Goal: Communication & Community: Participate in discussion

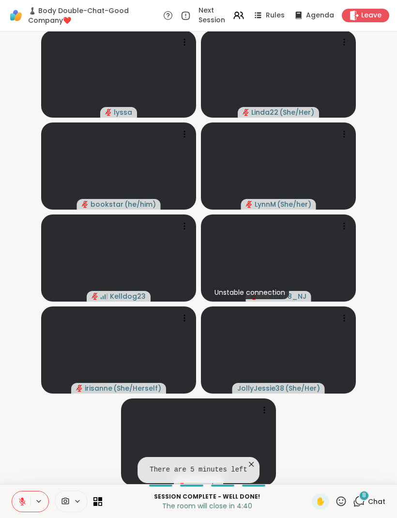
click at [248, 468] on icon at bounding box center [252, 465] width 10 height 10
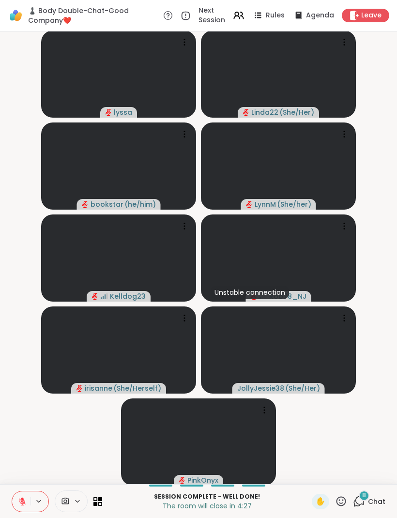
click at [347, 497] on icon at bounding box center [341, 502] width 12 height 12
click at [354, 511] on div "Session Complete - well done! The room will close in 4:26 ✋ ✋ ❤️ 👍 🌟 🎉 8 Chat" at bounding box center [198, 502] width 397 height 34
click at [364, 502] on icon at bounding box center [360, 501] width 9 height 9
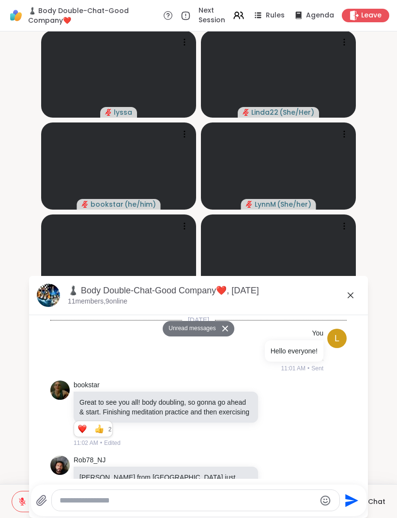
scroll to position [2556, 0]
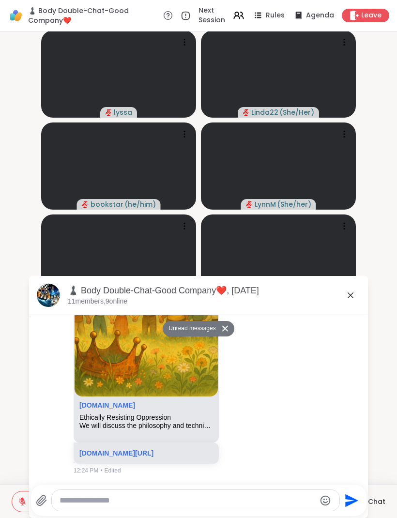
click at [132, 501] on textarea "Type your message" at bounding box center [188, 501] width 256 height 10
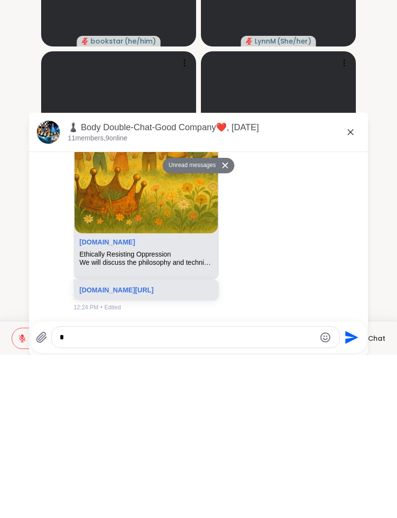
scroll to position [0, 0]
type textarea "**********"
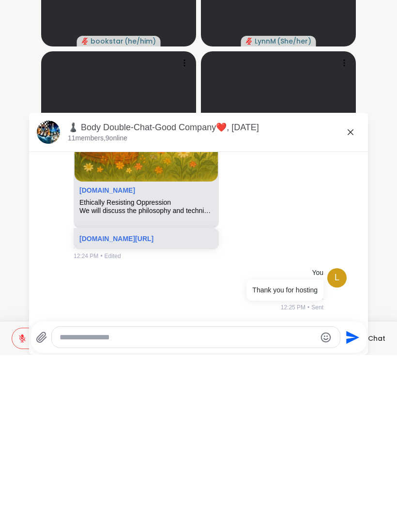
click at [346, 285] on div "♟️ Body Double-Chat-Good Company❤️, [DATE] members, 9 online" at bounding box center [214, 296] width 293 height 22
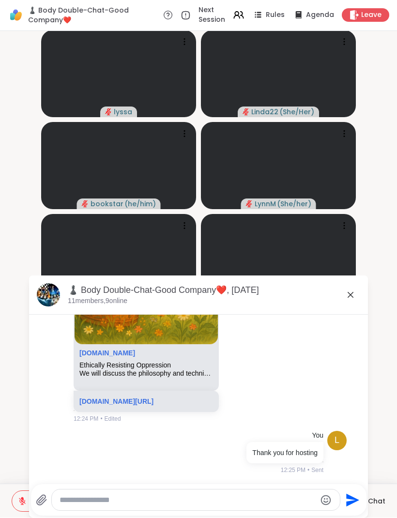
click at [345, 292] on icon at bounding box center [351, 296] width 12 height 12
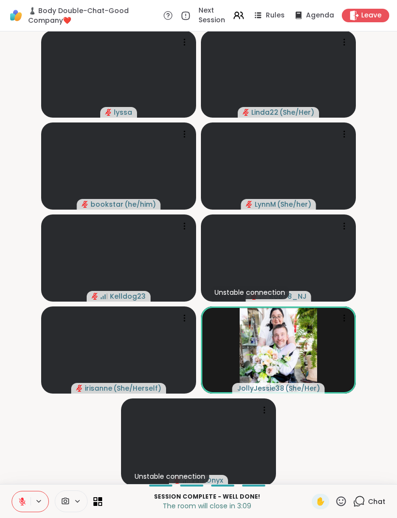
click at [364, 19] on span "Leave" at bounding box center [371, 16] width 20 height 10
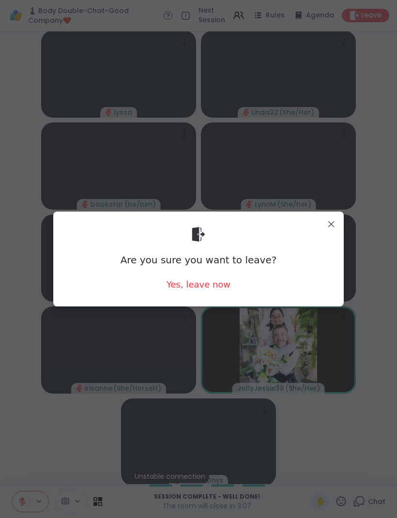
click at [201, 291] on div "Yes, leave now" at bounding box center [199, 285] width 64 height 12
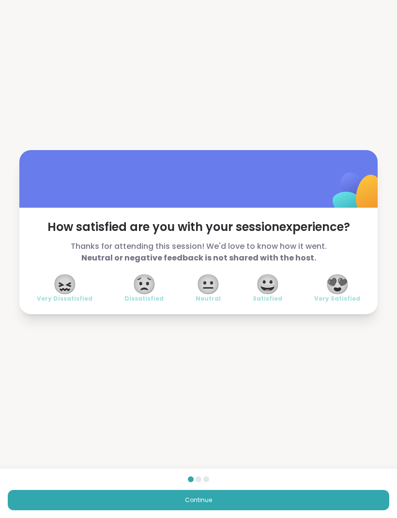
click at [344, 285] on span "😍" at bounding box center [338, 284] width 24 height 17
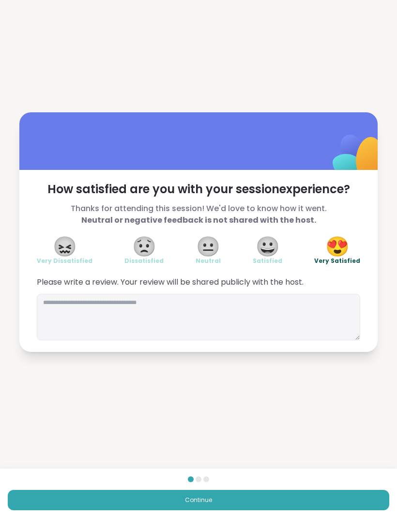
click at [251, 502] on button "Continue" at bounding box center [199, 500] width 382 height 20
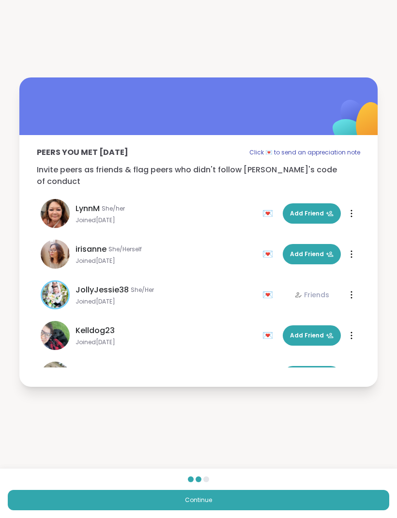
click at [265, 500] on button "Continue" at bounding box center [199, 500] width 382 height 20
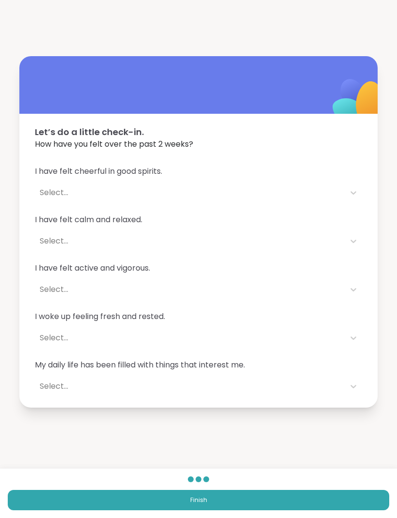
click at [277, 503] on button "Finish" at bounding box center [199, 500] width 382 height 20
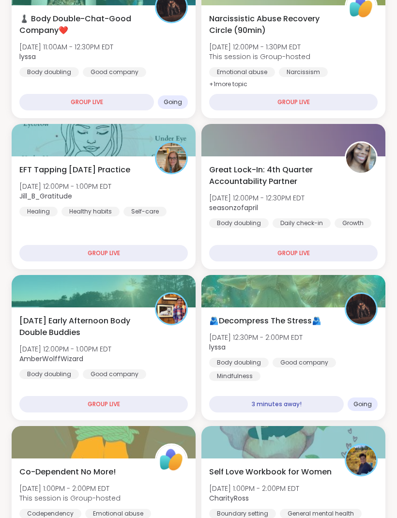
scroll to position [241, 0]
click at [275, 294] on div at bounding box center [294, 291] width 184 height 32
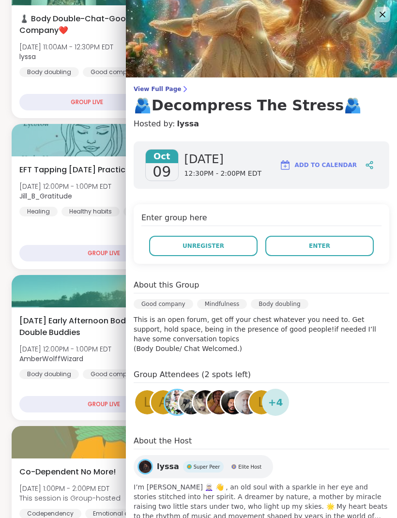
click at [342, 253] on button "Enter" at bounding box center [320, 246] width 109 height 20
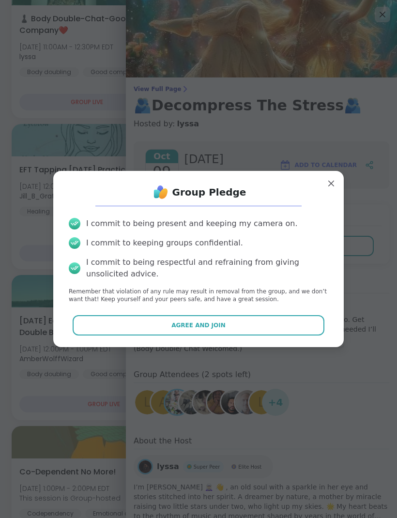
click at [212, 336] on button "Agree and Join" at bounding box center [199, 325] width 252 height 20
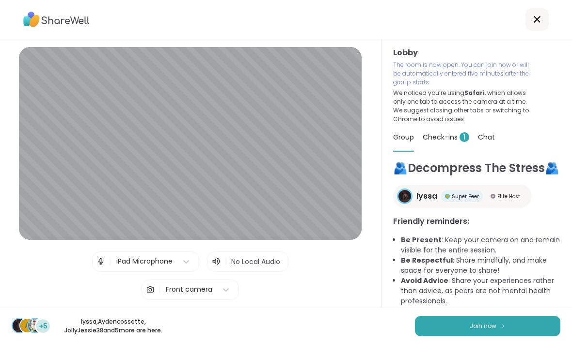
click at [397, 329] on img at bounding box center [503, 325] width 6 height 5
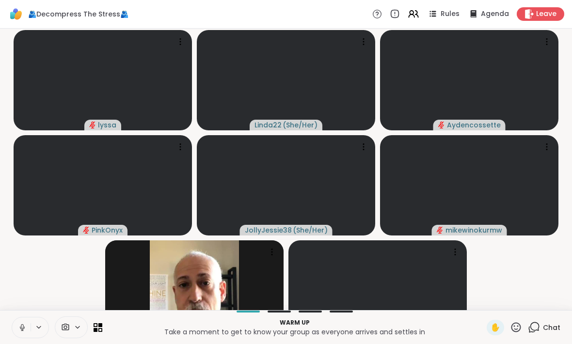
click at [24, 332] on icon at bounding box center [22, 327] width 9 height 9
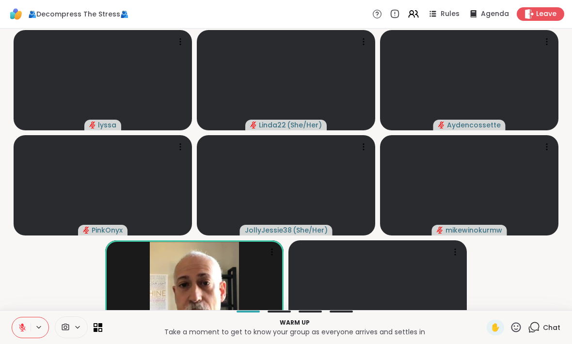
click at [397, 335] on div "Chat" at bounding box center [544, 328] width 32 height 16
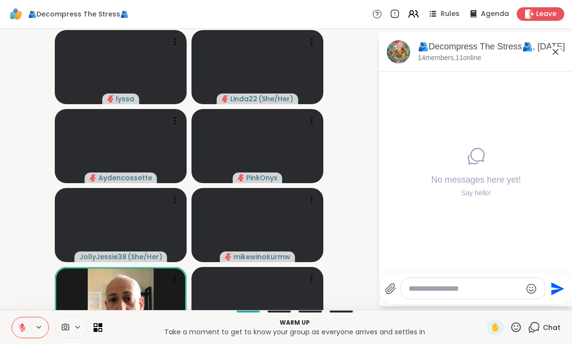
click at [397, 294] on textarea "Type your message" at bounding box center [464, 289] width 113 height 10
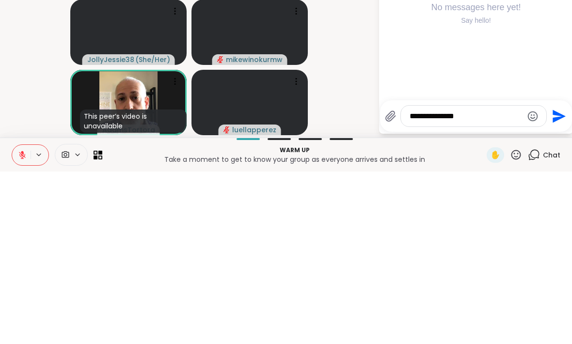
type textarea "**********"
click at [397, 281] on icon "Send" at bounding box center [558, 289] width 16 height 16
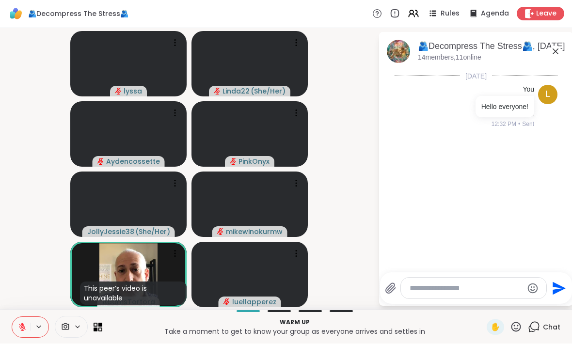
click at [397, 50] on icon at bounding box center [555, 52] width 12 height 12
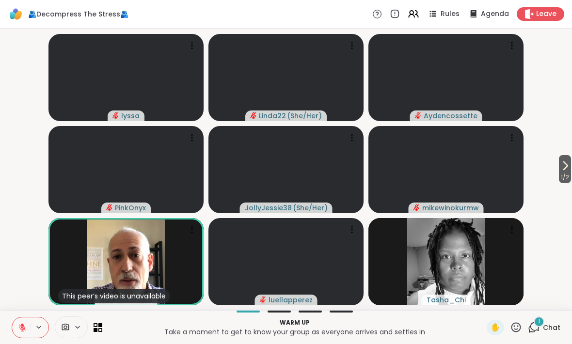
click at [397, 326] on span "Chat" at bounding box center [551, 328] width 17 height 10
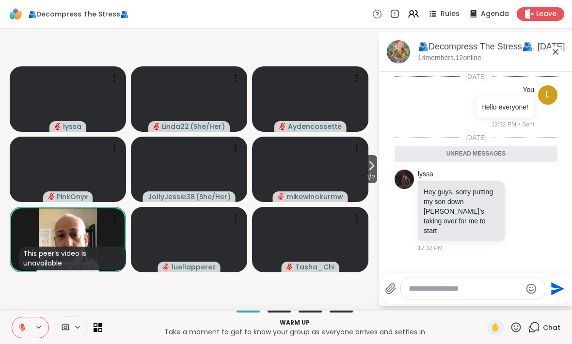
click at [397, 207] on icon at bounding box center [532, 210] width 9 height 12
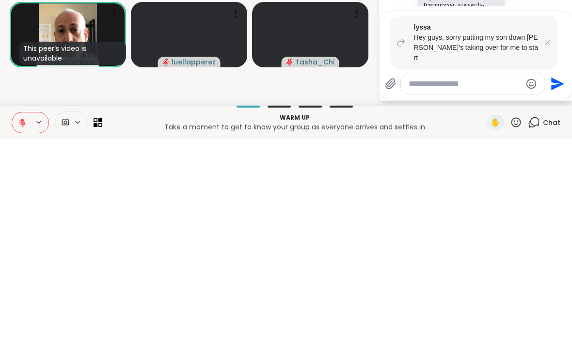
scroll to position [0, 0]
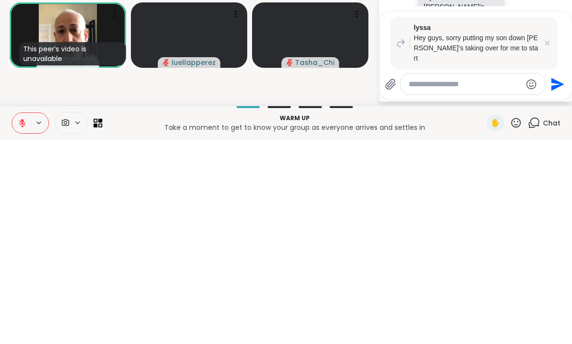
click at [397, 243] on icon at bounding box center [547, 248] width 10 height 10
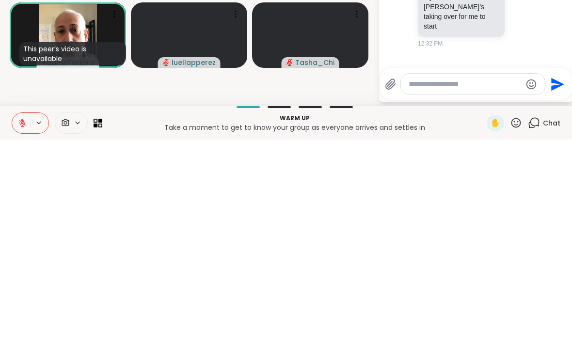
scroll to position [0, 0]
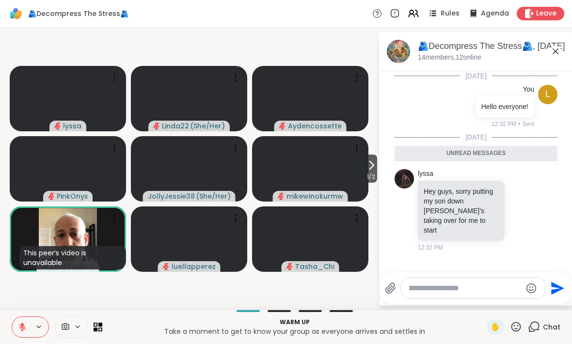
click at [397, 207] on icon at bounding box center [521, 210] width 9 height 10
click at [397, 186] on button "Select Reaction: Heart" at bounding box center [444, 194] width 19 height 19
click at [397, 51] on icon at bounding box center [555, 52] width 12 height 12
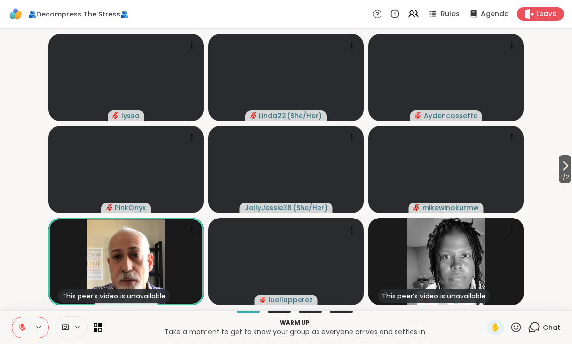
click at [397, 157] on button "1 / 2" at bounding box center [565, 169] width 12 height 28
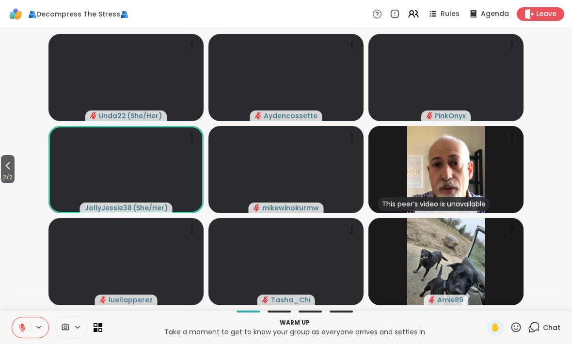
click at [11, 168] on icon at bounding box center [8, 166] width 12 height 12
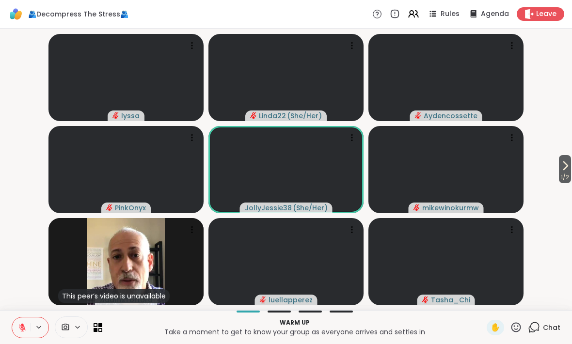
click at [397, 327] on div "Chat" at bounding box center [544, 328] width 32 height 16
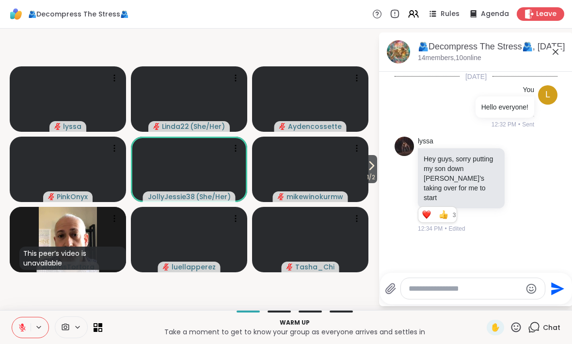
click at [397, 292] on textarea "Type your message" at bounding box center [464, 289] width 113 height 10
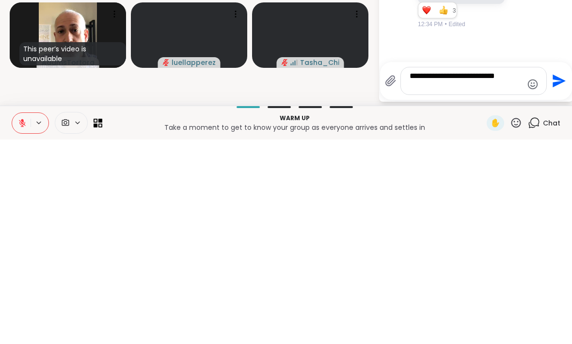
type textarea "**********"
click at [397, 279] on icon "Send" at bounding box center [558, 285] width 13 height 13
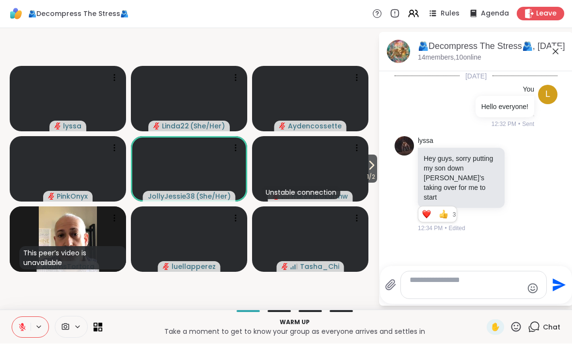
scroll to position [21, 0]
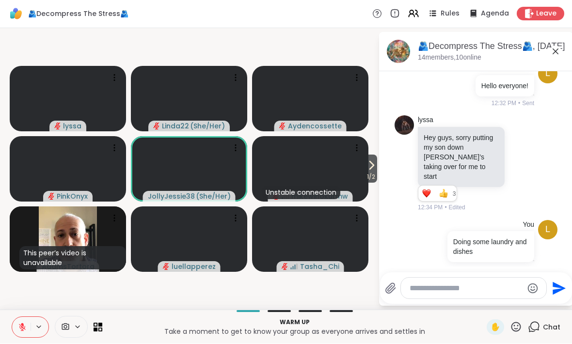
click at [397, 52] on icon at bounding box center [555, 52] width 6 height 6
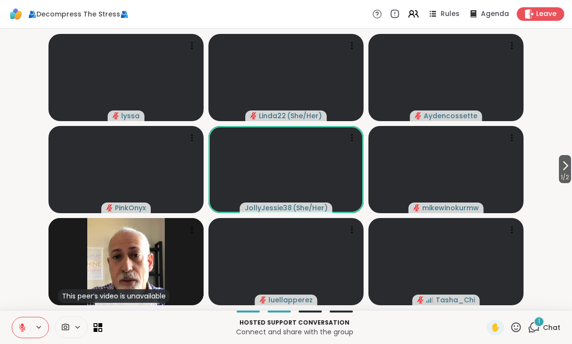
click at [397, 328] on icon at bounding box center [534, 326] width 9 height 9
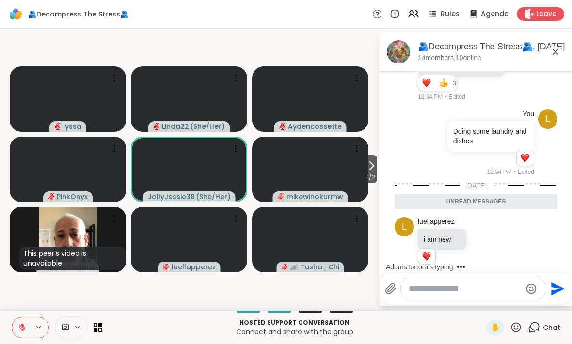
scroll to position [160, 0]
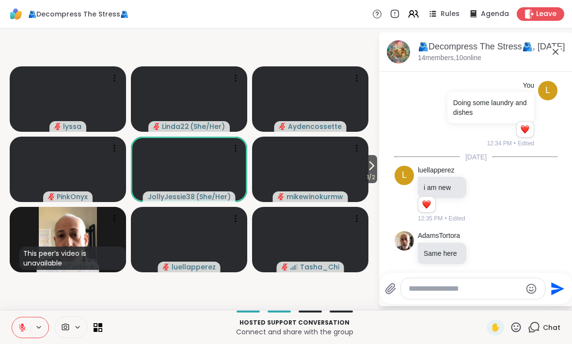
click at [397, 189] on icon at bounding box center [483, 194] width 9 height 10
click at [397, 170] on button "Select Reaction: Heart" at bounding box center [482, 178] width 19 height 19
click at [397, 247] on icon at bounding box center [493, 253] width 9 height 12
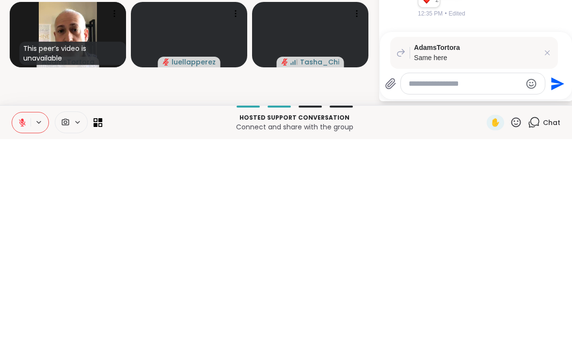
scroll to position [0, 0]
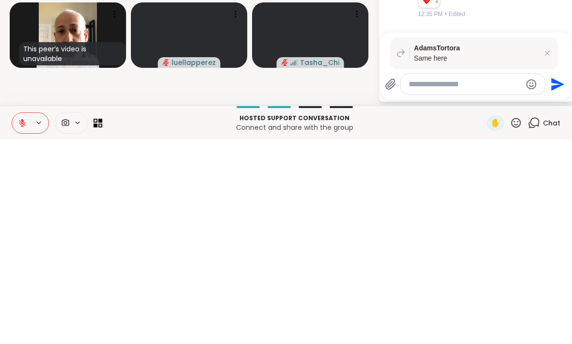
click at [397, 253] on icon at bounding box center [547, 258] width 10 height 10
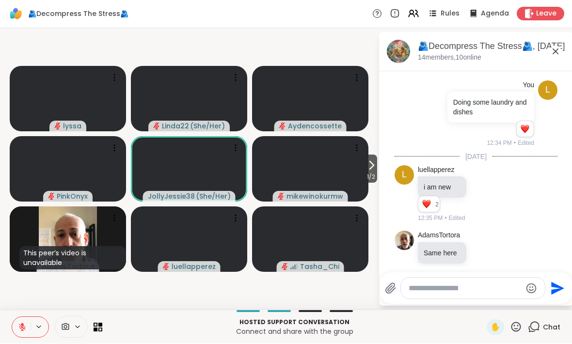
click at [397, 248] on icon at bounding box center [483, 253] width 9 height 10
click at [397, 233] on div "Select Reaction: Heart" at bounding box center [483, 237] width 9 height 9
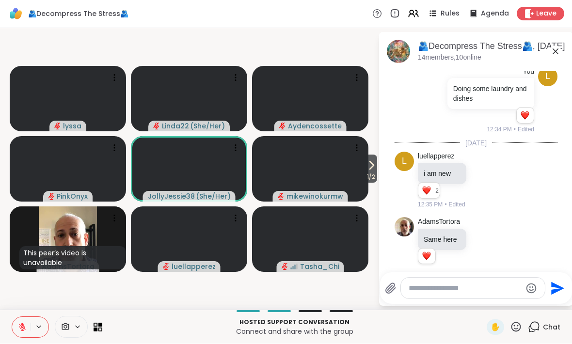
click at [397, 52] on icon at bounding box center [555, 52] width 12 height 12
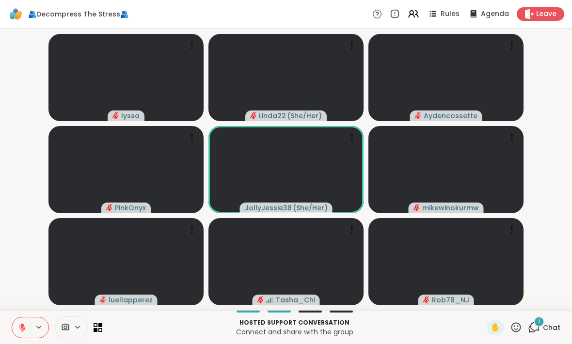
click at [397, 328] on span "Chat" at bounding box center [551, 328] width 17 height 10
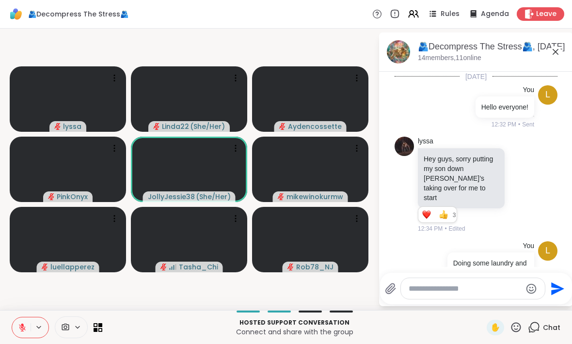
scroll to position [262, 0]
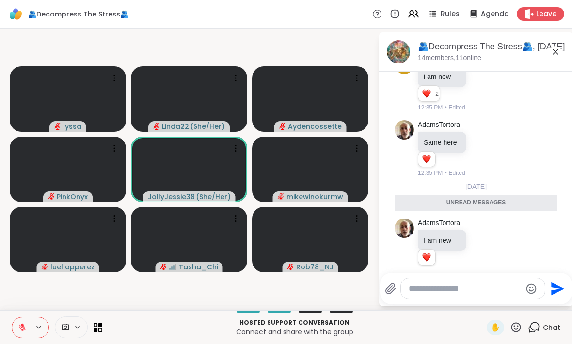
click at [397, 52] on icon at bounding box center [555, 52] width 12 height 12
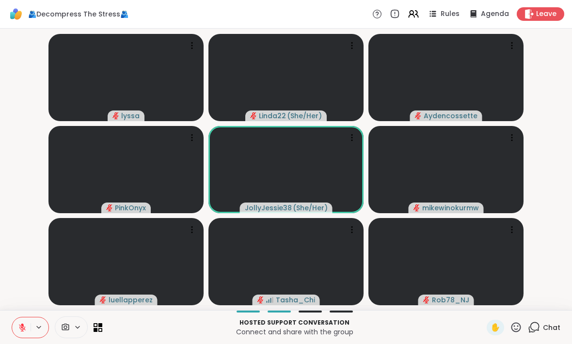
click at [397, 325] on icon at bounding box center [516, 327] width 10 height 10
click at [397, 300] on div "👍" at bounding box center [508, 302] width 17 height 16
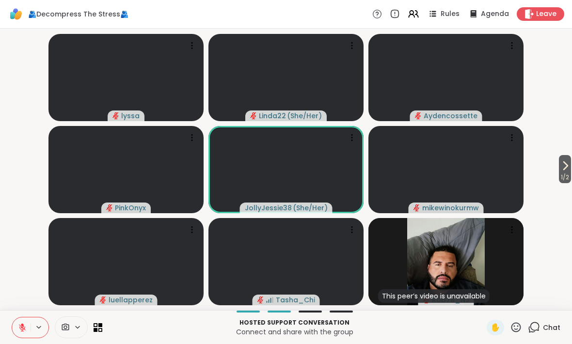
click at [397, 326] on span "✋" at bounding box center [495, 328] width 10 height 12
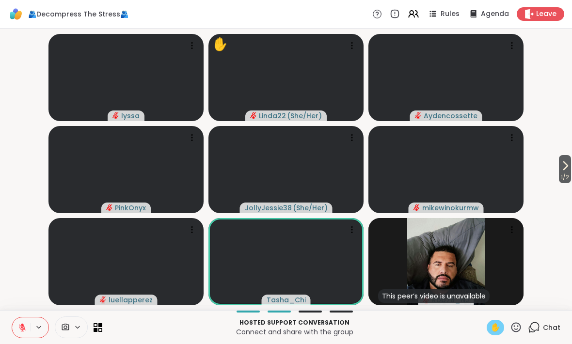
click at [397, 164] on button "1 / 2" at bounding box center [565, 169] width 12 height 28
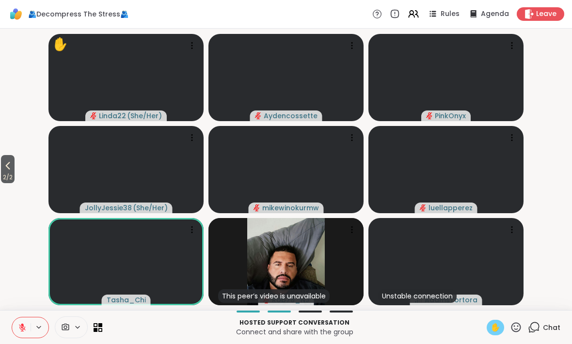
click at [15, 163] on button "2 / 2" at bounding box center [8, 169] width 14 height 28
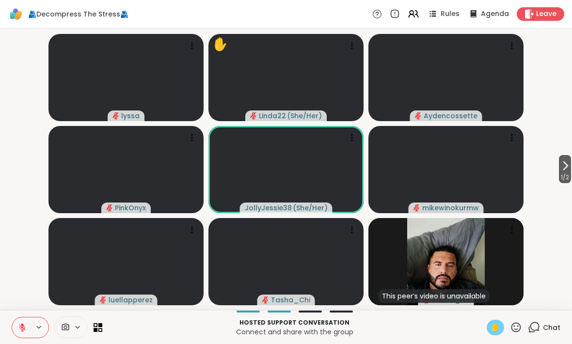
click at [397, 323] on span "✋" at bounding box center [495, 328] width 10 height 12
click at [30, 319] on button at bounding box center [21, 327] width 18 height 20
click at [29, 324] on button at bounding box center [21, 327] width 18 height 20
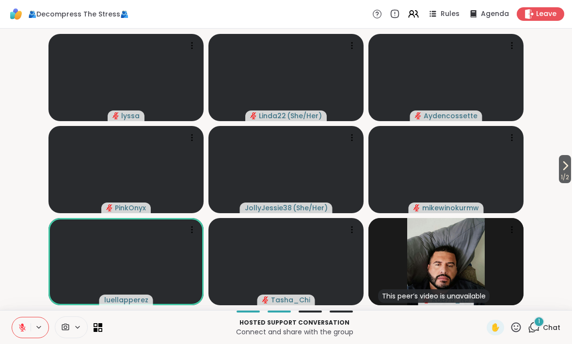
click at [397, 325] on span "Chat" at bounding box center [551, 328] width 17 height 10
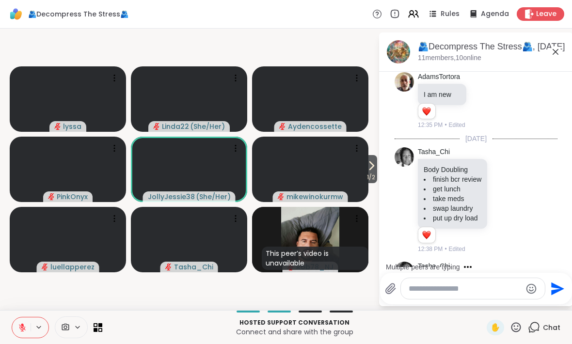
scroll to position [442, 0]
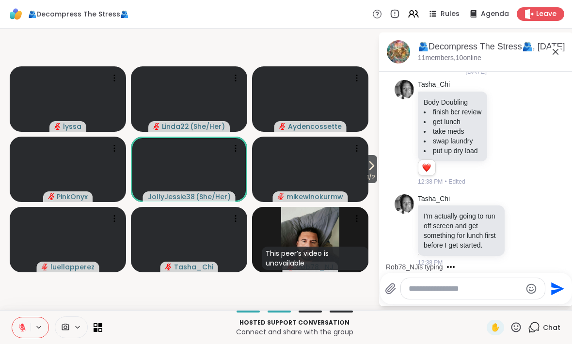
click at [397, 129] on icon at bounding box center [504, 132] width 7 height 7
click at [397, 108] on button "Select Reaction: Heart" at bounding box center [503, 117] width 19 height 19
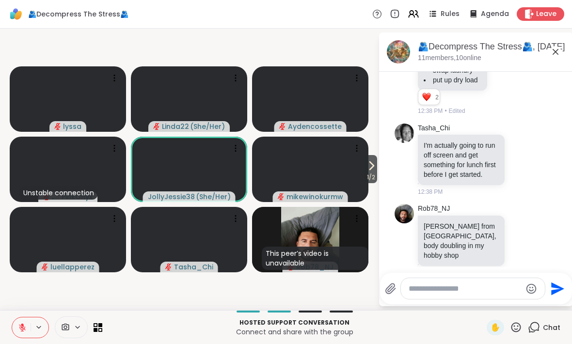
click at [397, 235] on icon at bounding box center [521, 240] width 9 height 10
click at [397, 220] on div "Select Reaction: Heart" at bounding box center [444, 224] width 9 height 9
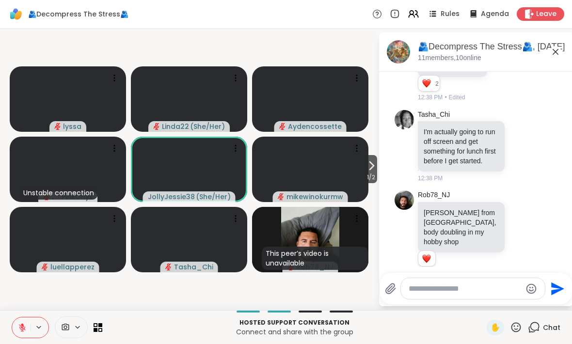
click at [397, 54] on icon at bounding box center [555, 52] width 12 height 12
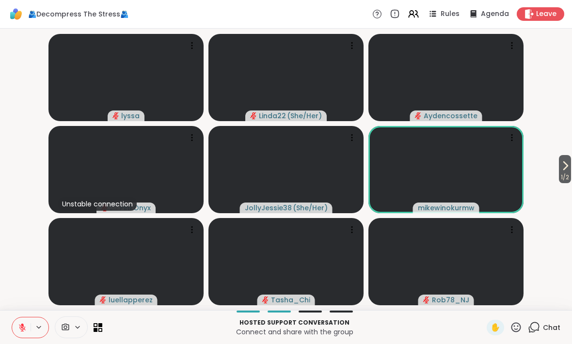
click at [397, 162] on icon at bounding box center [565, 166] width 12 height 12
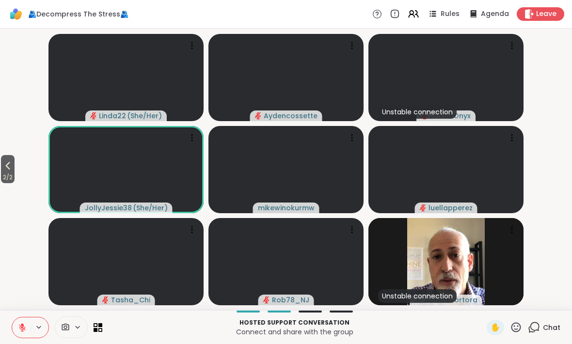
click at [10, 172] on span "2 / 2" at bounding box center [8, 178] width 14 height 12
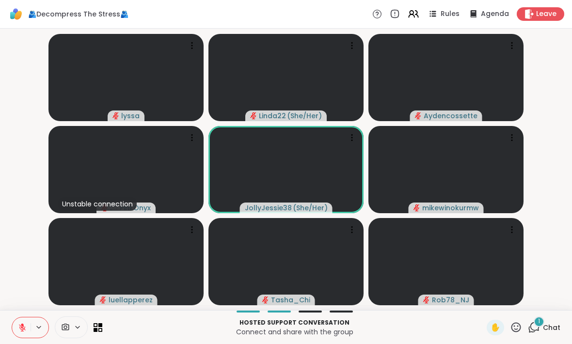
click at [397, 329] on div "1 Chat" at bounding box center [544, 328] width 32 height 16
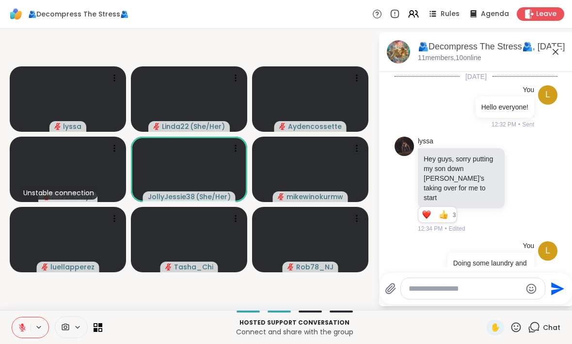
scroll to position [601, 0]
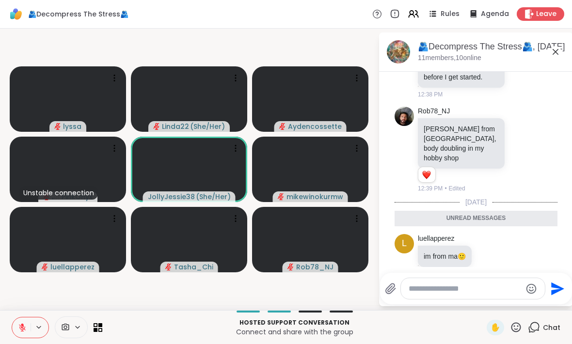
click at [397, 54] on icon at bounding box center [555, 52] width 12 height 12
